Goal: Find specific page/section: Find specific page/section

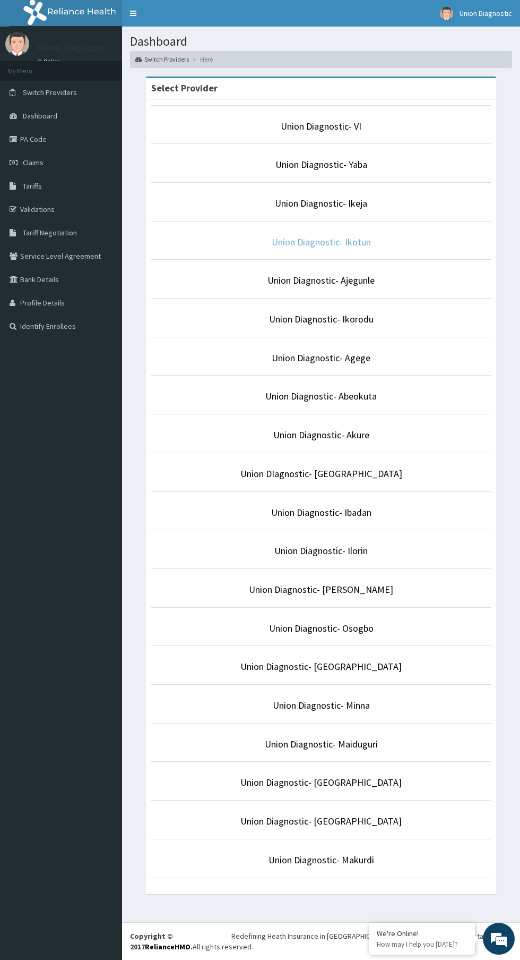
click at [365, 242] on link "Union Diagnostic- Ikotun" at bounding box center [321, 242] width 99 height 12
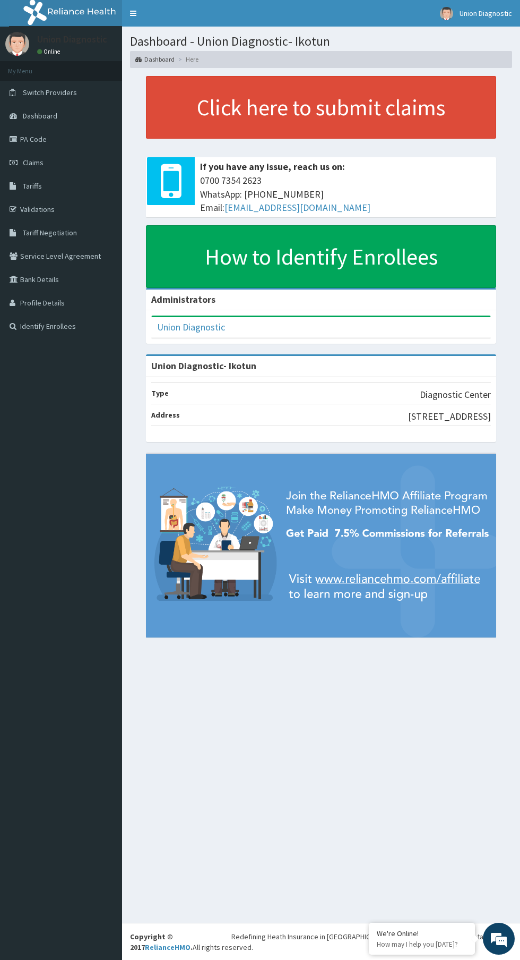
click at [93, 145] on link "PA Code" at bounding box center [61, 138] width 122 height 23
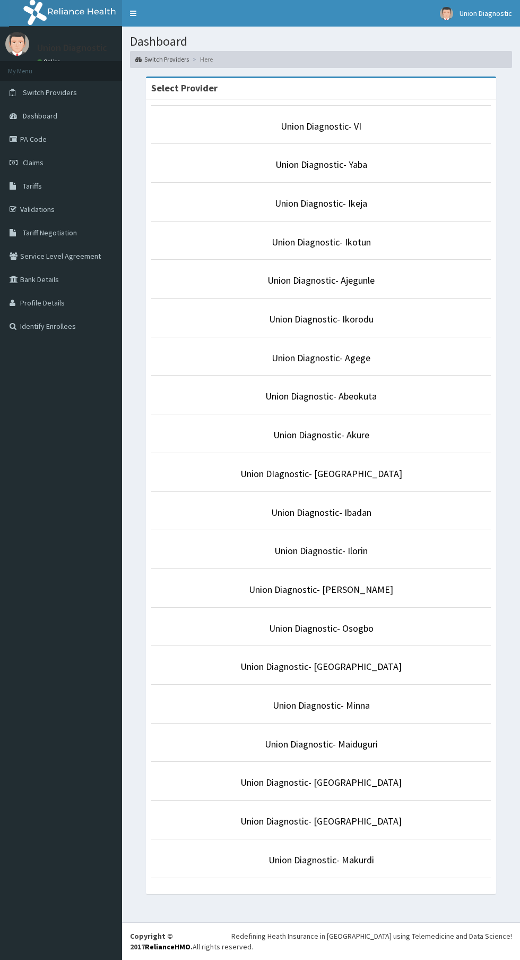
click at [414, 308] on li "Union Diagnostic- Ikorodu" at bounding box center [321, 317] width 340 height 39
click at [340, 126] on link "Union Diagnostic- VI" at bounding box center [321, 126] width 81 height 12
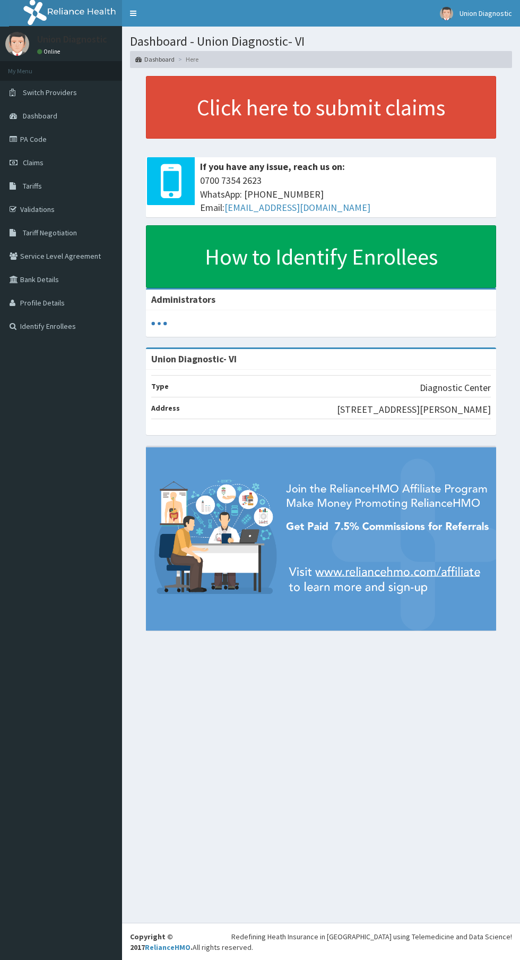
click at [105, 134] on link "PA Code" at bounding box center [61, 138] width 122 height 23
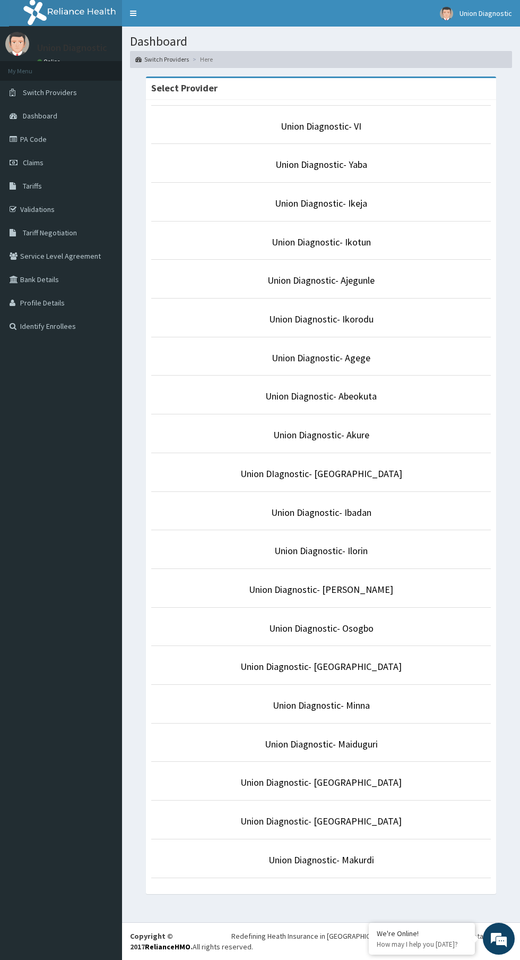
click at [420, 321] on p "Union Diagnostic- Ikorodu" at bounding box center [321, 319] width 340 height 14
click at [326, 320] on link "Union Diagnostic- Ikorodu" at bounding box center [321, 319] width 105 height 12
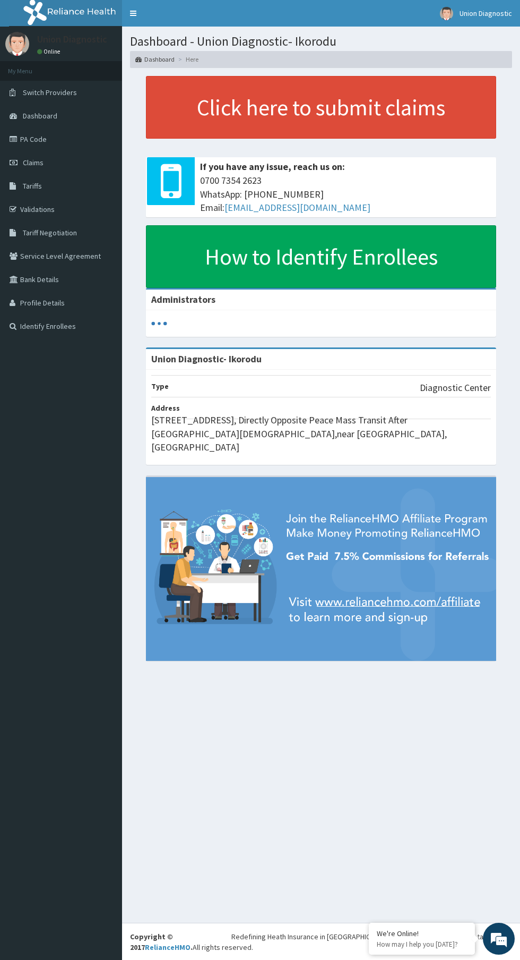
click at [112, 139] on link "PA Code" at bounding box center [61, 138] width 122 height 23
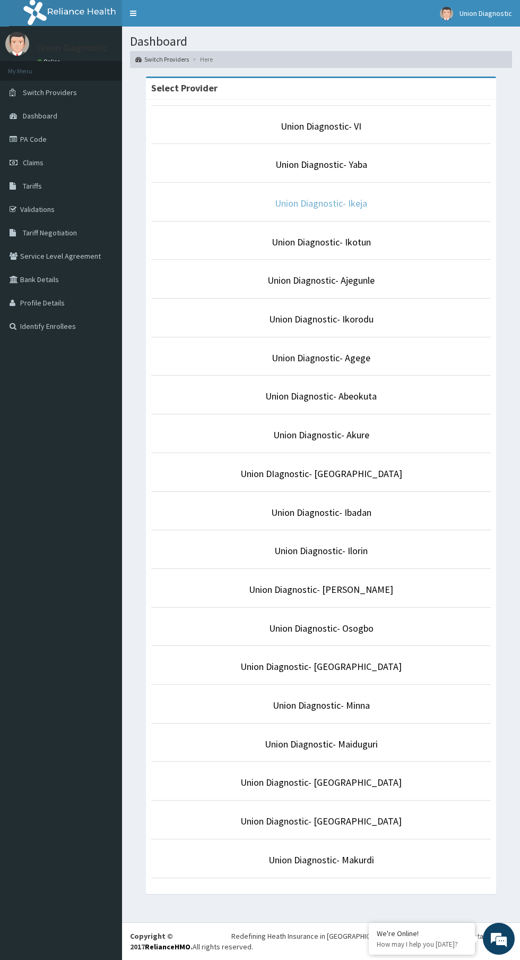
click at [363, 203] on link "Union Diagnostic- Ikeja" at bounding box center [321, 203] width 92 height 12
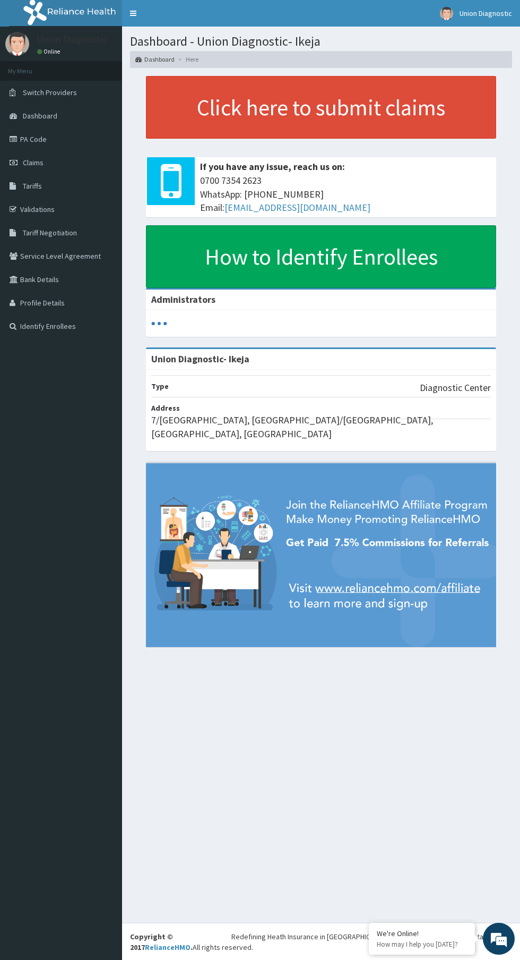
click at [99, 143] on link "PA Code" at bounding box center [61, 138] width 122 height 23
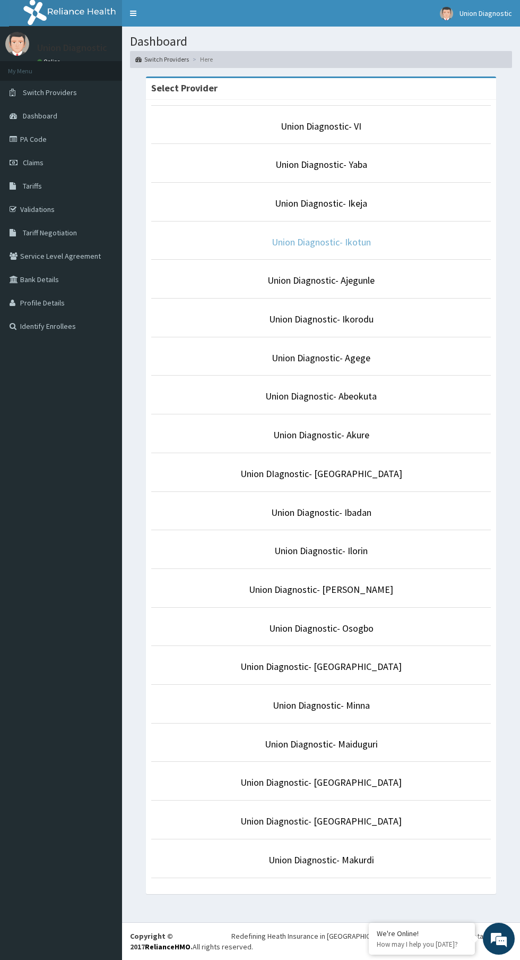
click at [329, 241] on link "Union Diagnostic- Ikotun" at bounding box center [321, 242] width 99 height 12
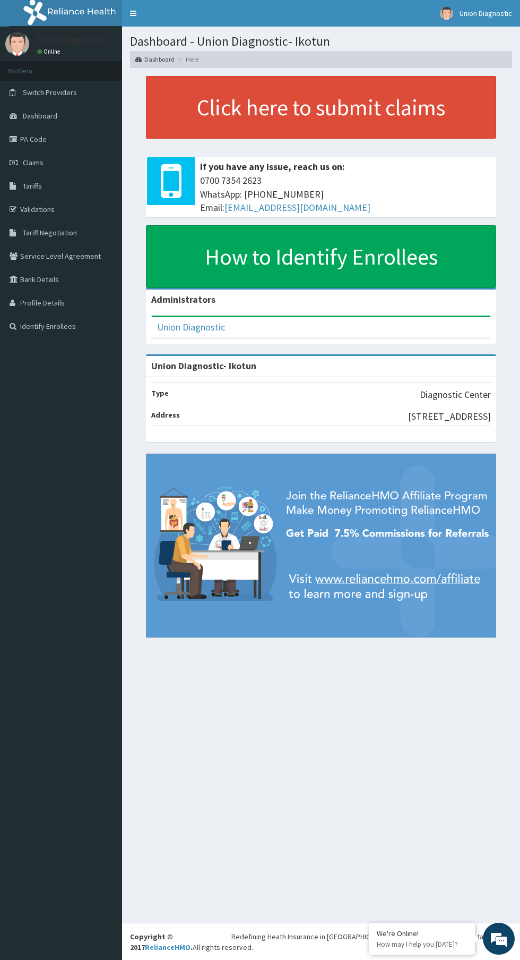
click at [91, 87] on link "Switch Providers" at bounding box center [61, 92] width 122 height 23
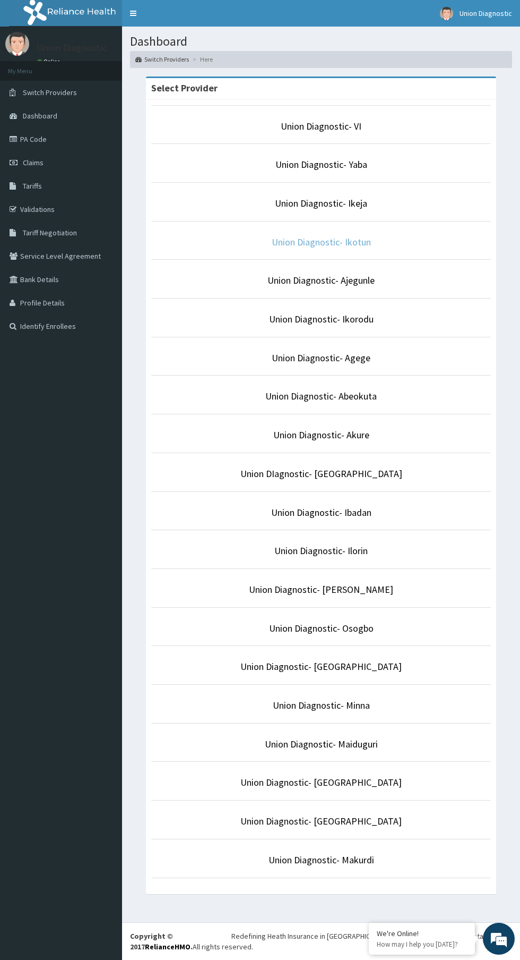
click at [370, 242] on link "Union Diagnostic- Ikotun" at bounding box center [321, 242] width 99 height 12
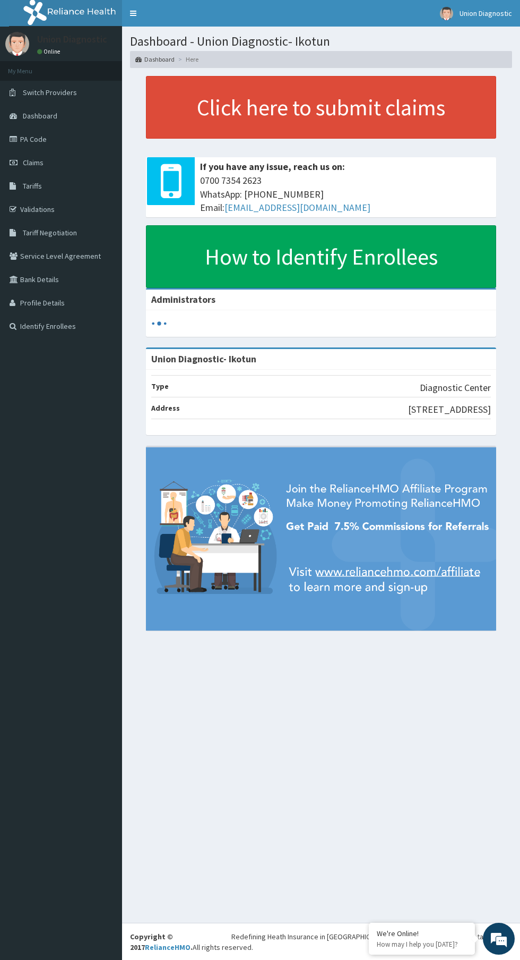
click at [107, 133] on link "PA Code" at bounding box center [61, 138] width 122 height 23
click at [82, 148] on link "PA Code" at bounding box center [61, 138] width 122 height 23
